Goal: Information Seeking & Learning: Learn about a topic

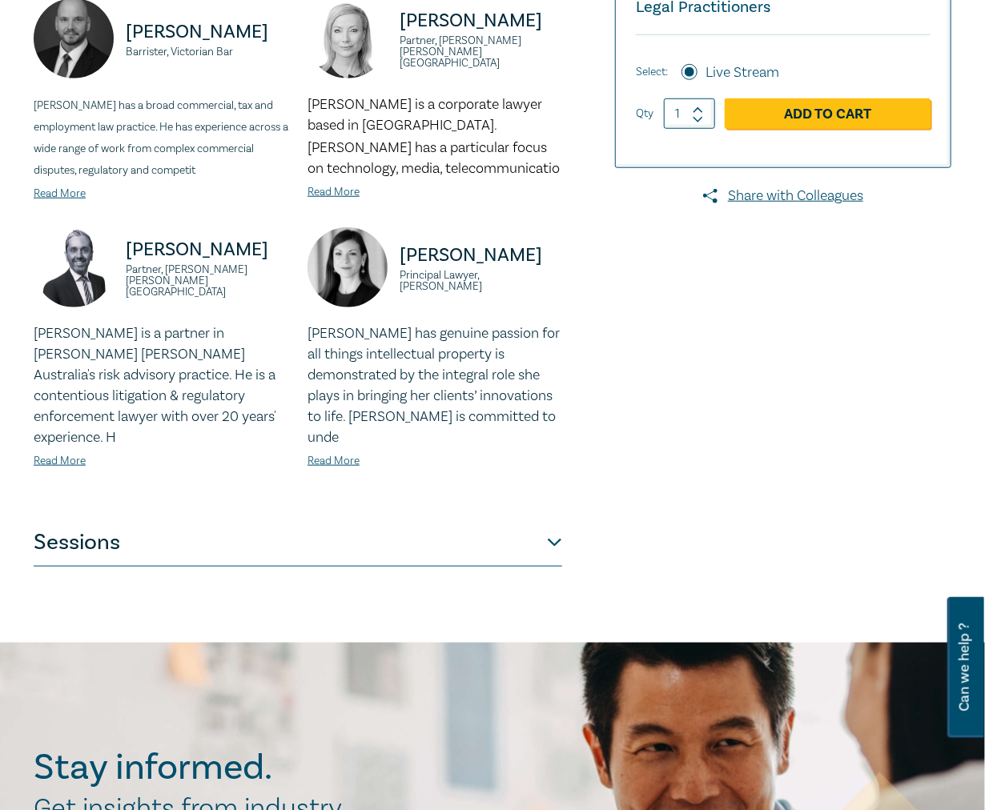
scroll to position [479, 0]
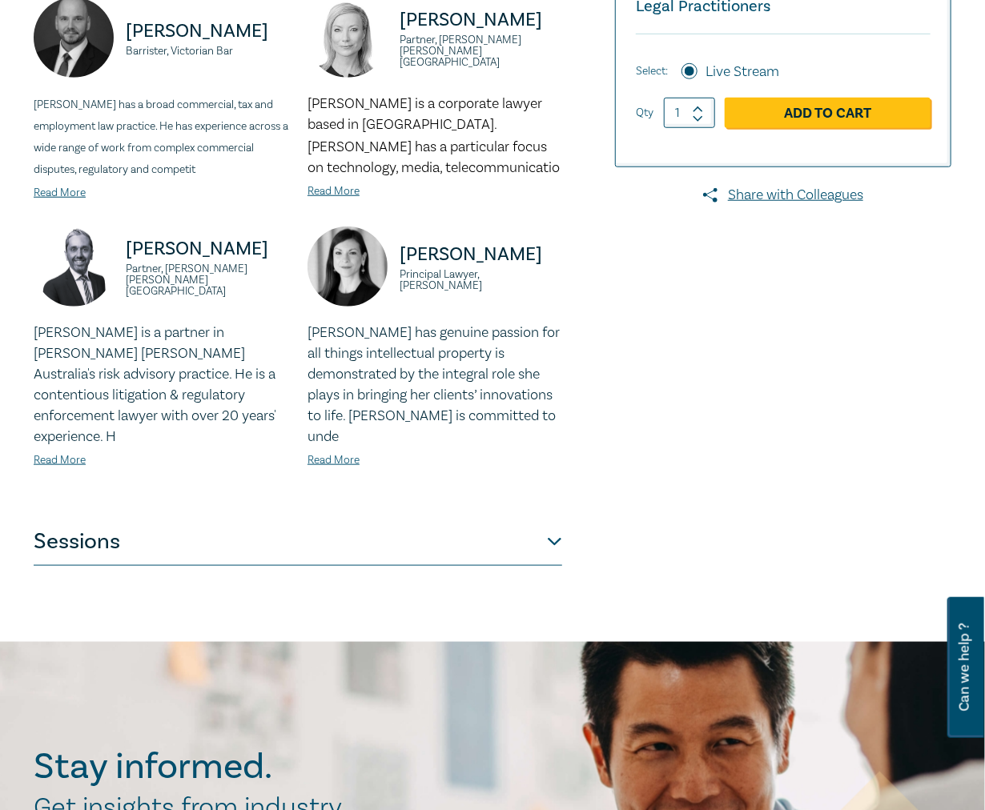
click at [266, 518] on button "Sessions" at bounding box center [298, 542] width 528 height 48
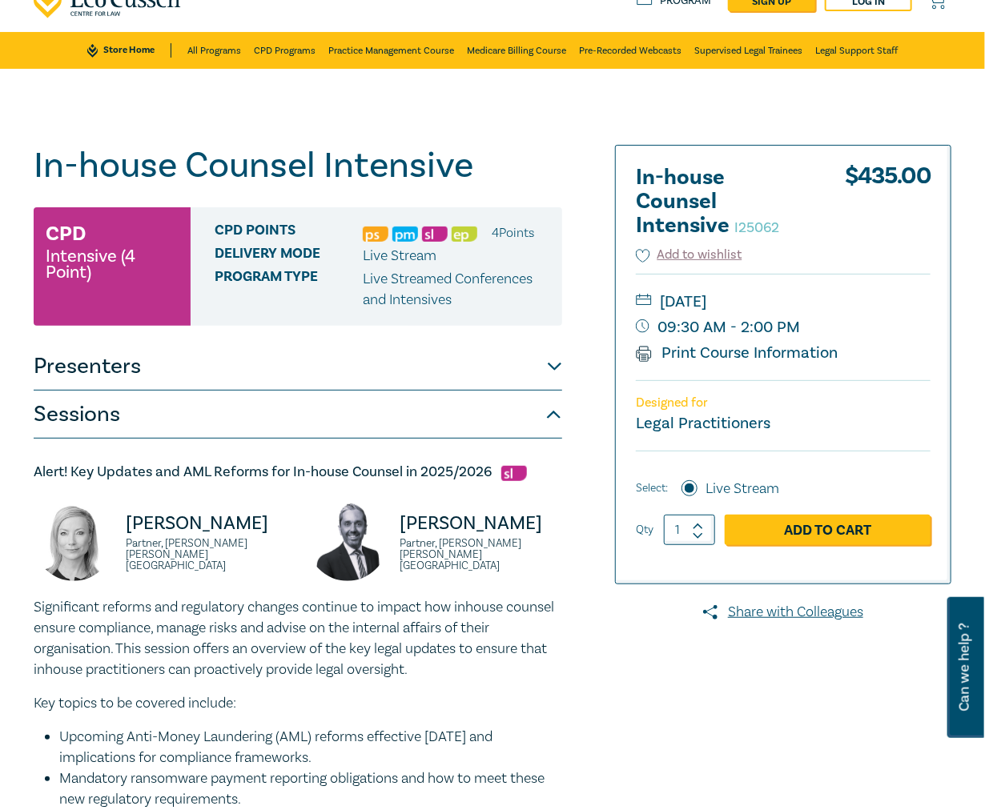
scroll to position [61, 0]
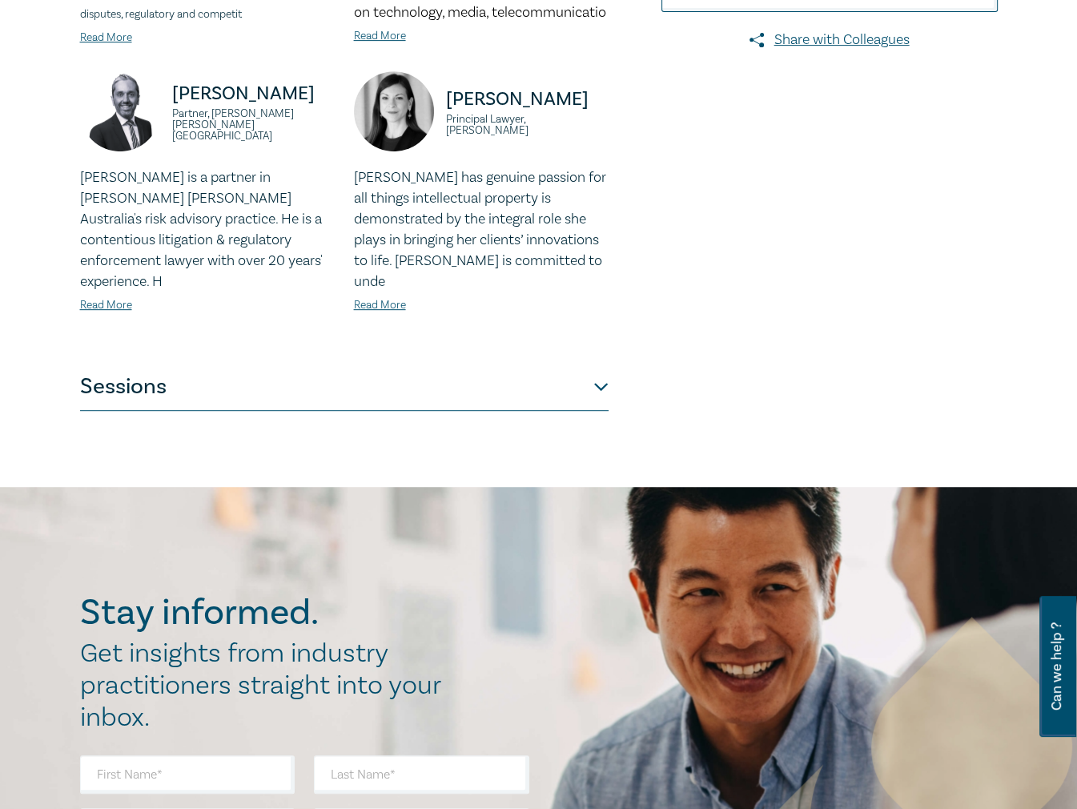
scroll to position [639, 0]
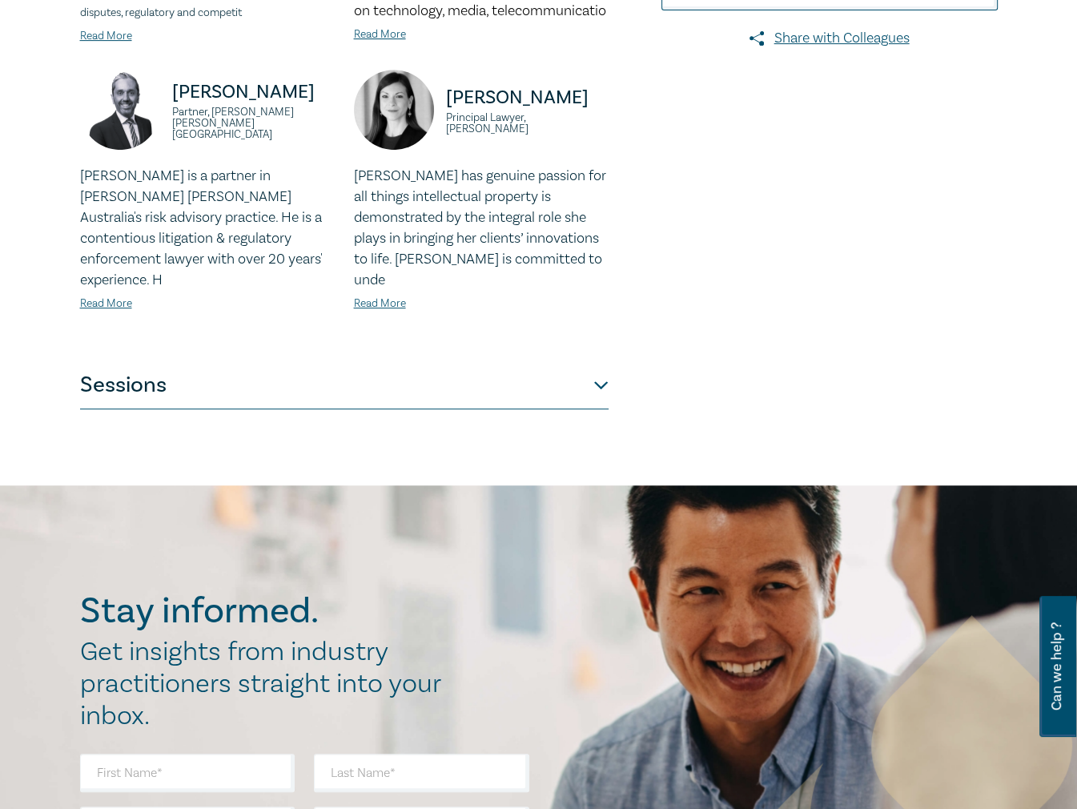
click at [111, 367] on button "Sessions" at bounding box center [344, 385] width 528 height 48
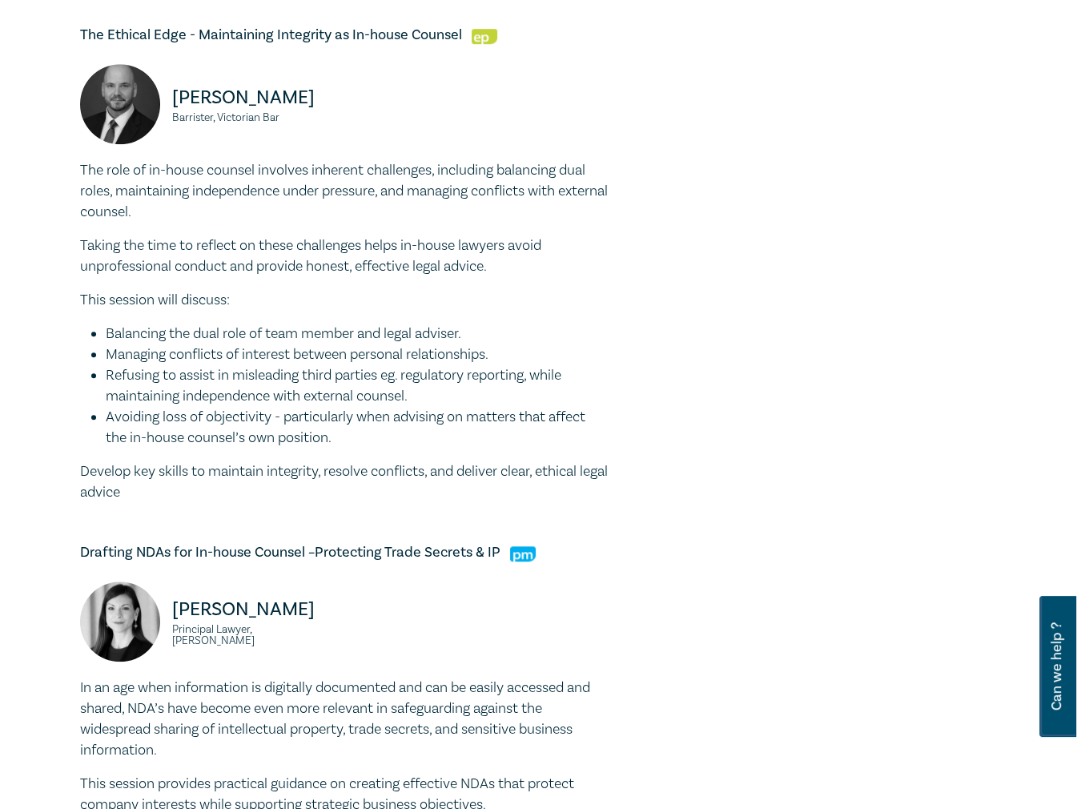
scroll to position [1028, 0]
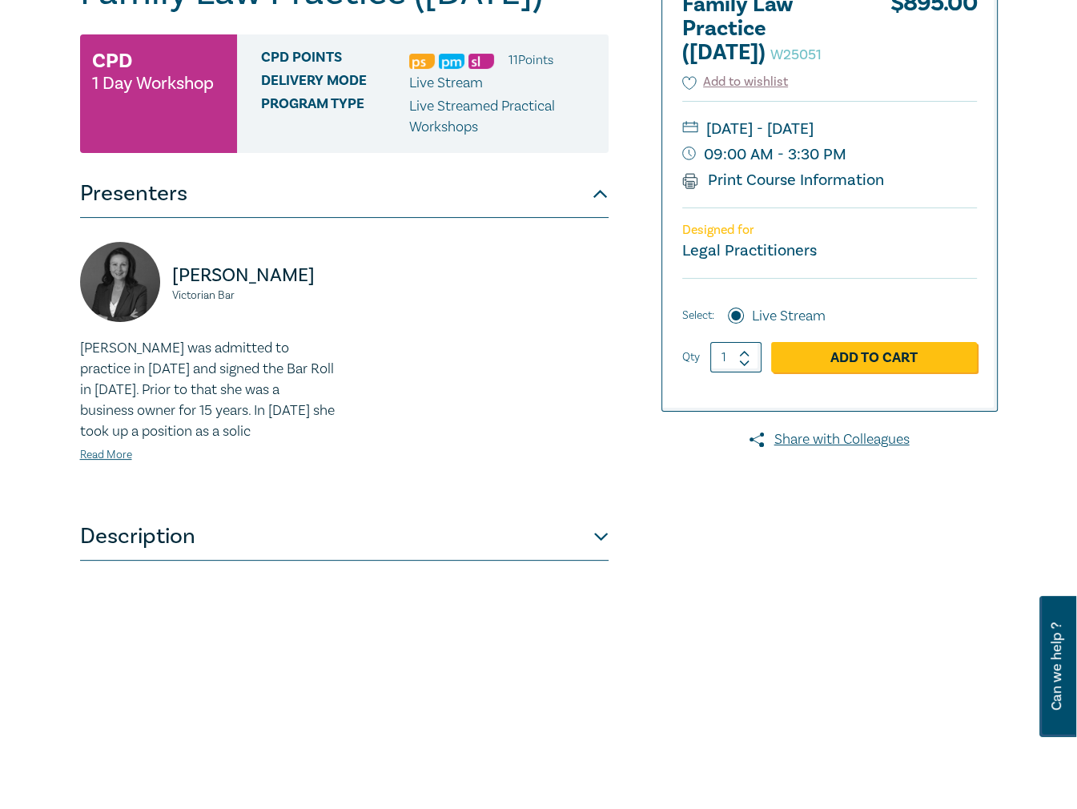
scroll to position [239, 0]
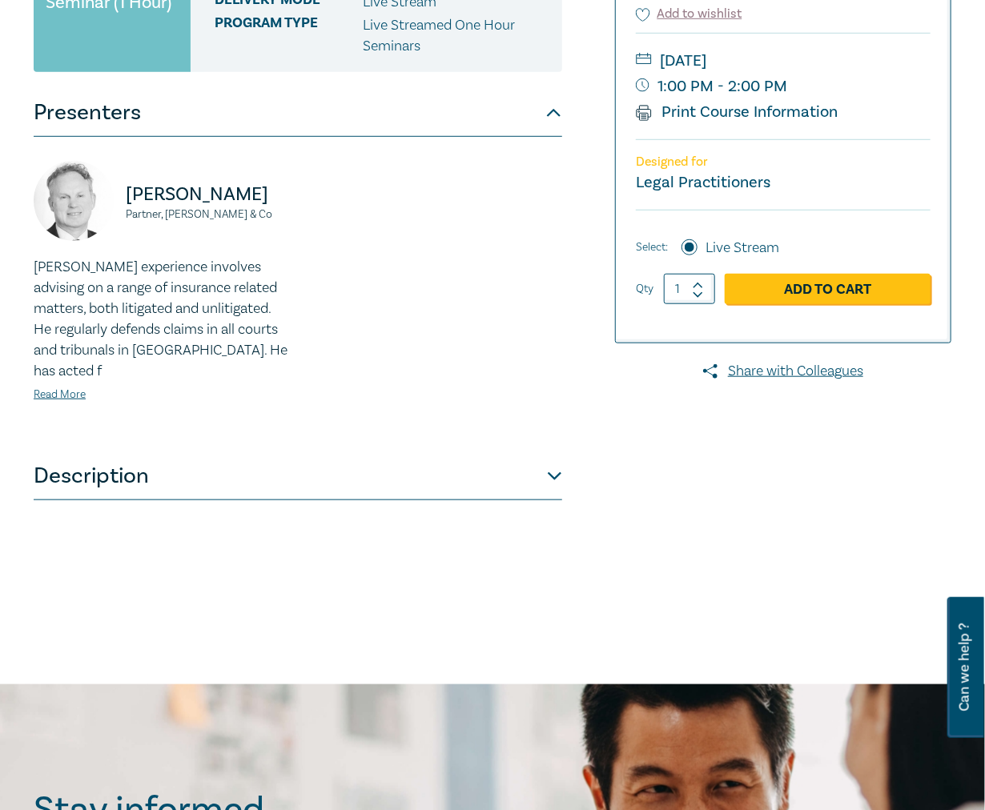
scroll to position [400, 0]
click at [519, 462] on button "Description" at bounding box center [298, 476] width 528 height 48
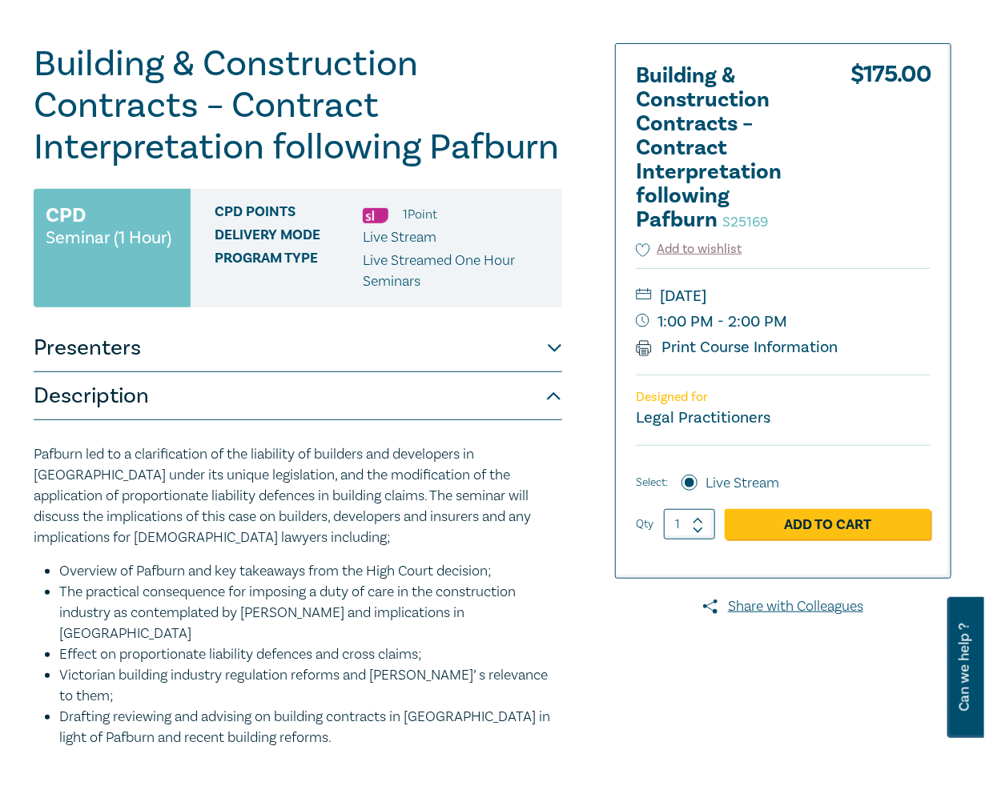
scroll to position [163, 0]
